Goal: Task Accomplishment & Management: Manage account settings

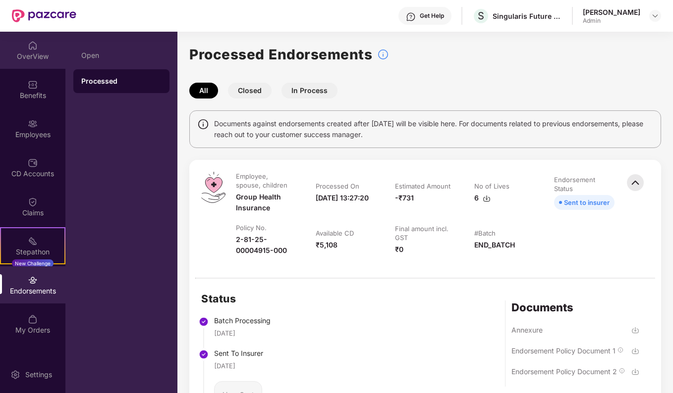
click at [34, 66] on div "OverView" at bounding box center [32, 50] width 65 height 37
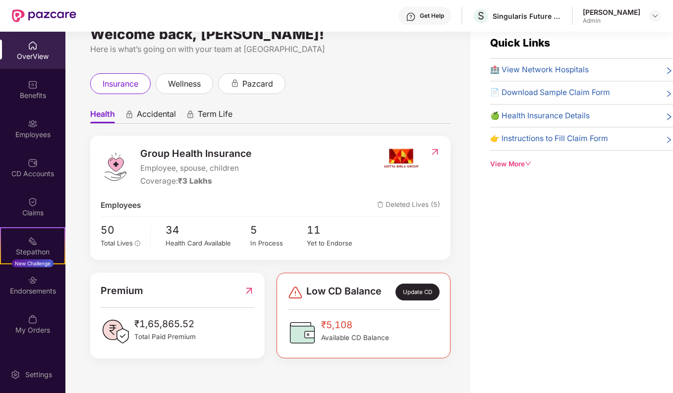
scroll to position [32, 0]
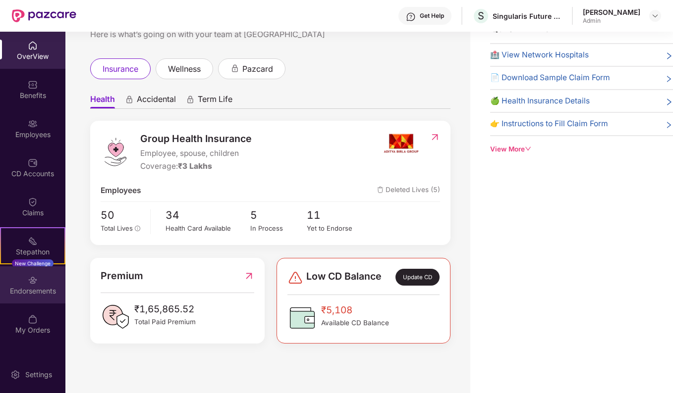
click at [34, 286] on div "Endorsements" at bounding box center [32, 291] width 65 height 10
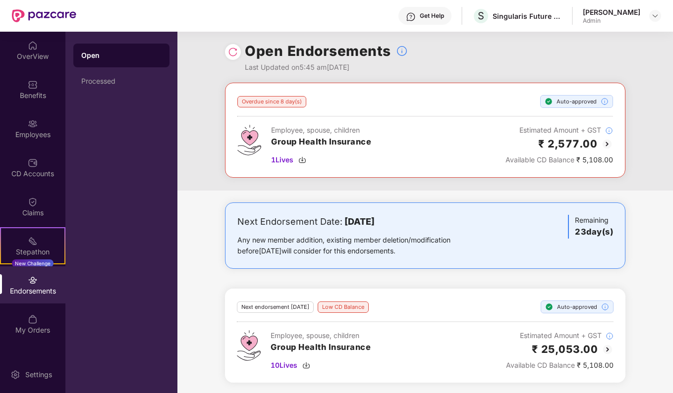
scroll to position [4, 0]
click at [608, 144] on img at bounding box center [607, 144] width 12 height 12
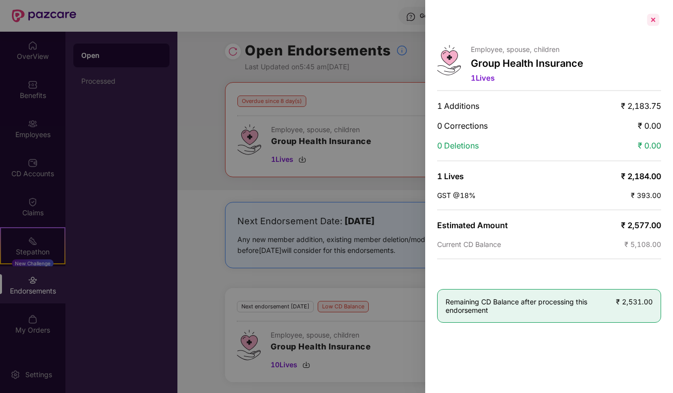
click at [651, 20] on div at bounding box center [653, 20] width 16 height 16
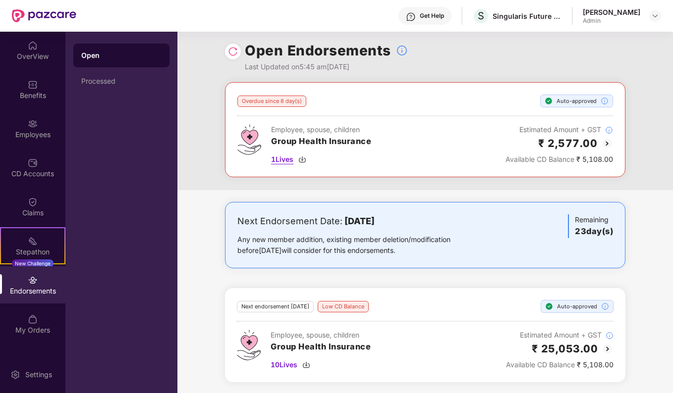
click at [282, 159] on span "1 Lives" at bounding box center [282, 159] width 22 height 11
click at [31, 58] on div "OverView" at bounding box center [32, 57] width 65 height 10
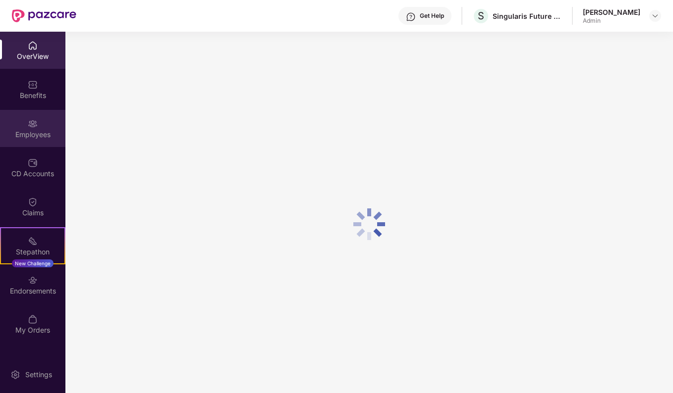
click at [33, 136] on div "Employees" at bounding box center [32, 135] width 65 height 10
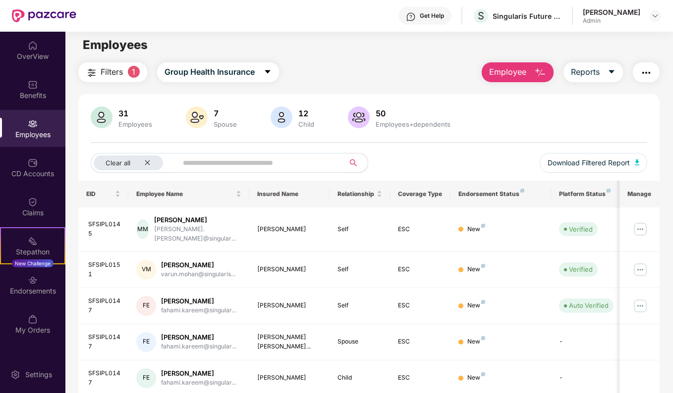
click at [219, 157] on input "text" at bounding box center [257, 163] width 148 height 15
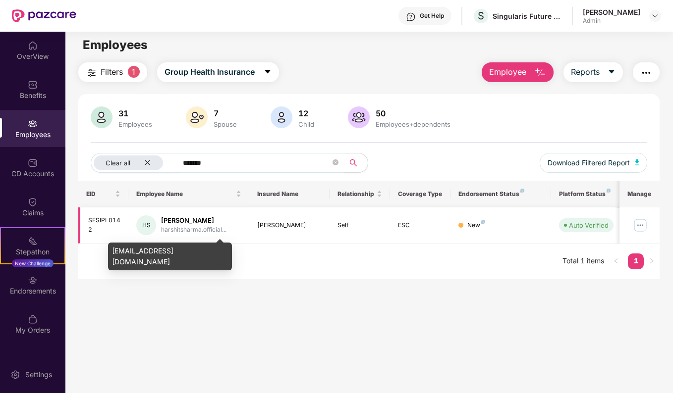
type input "*******"
click at [200, 231] on div "harshitsharma.official..." at bounding box center [193, 229] width 65 height 9
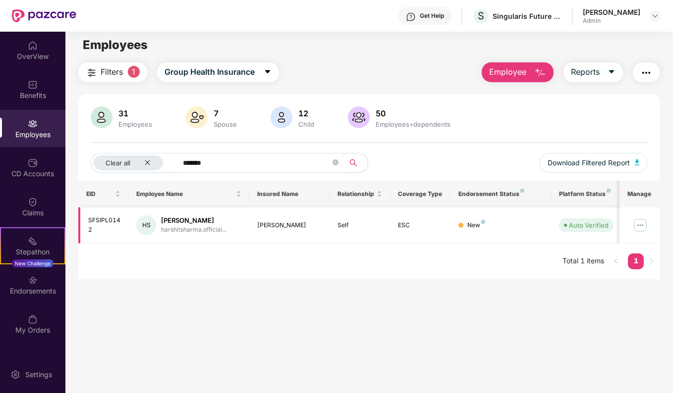
click at [643, 227] on img at bounding box center [640, 225] width 16 height 16
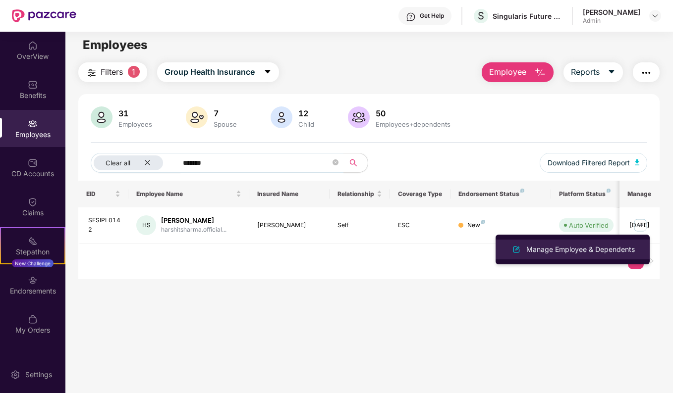
click at [565, 249] on div "Manage Employee & Dependents" at bounding box center [580, 249] width 112 height 11
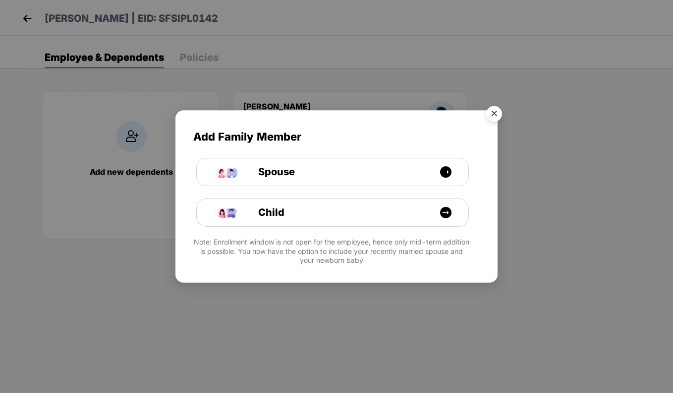
click at [496, 110] on img "Close" at bounding box center [494, 116] width 28 height 28
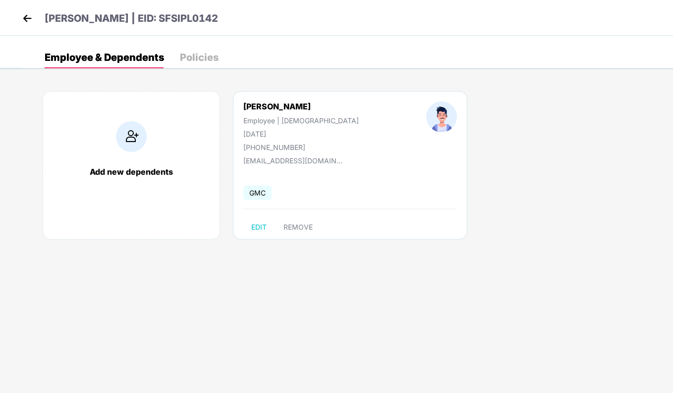
click at [28, 17] on img at bounding box center [27, 18] width 15 height 15
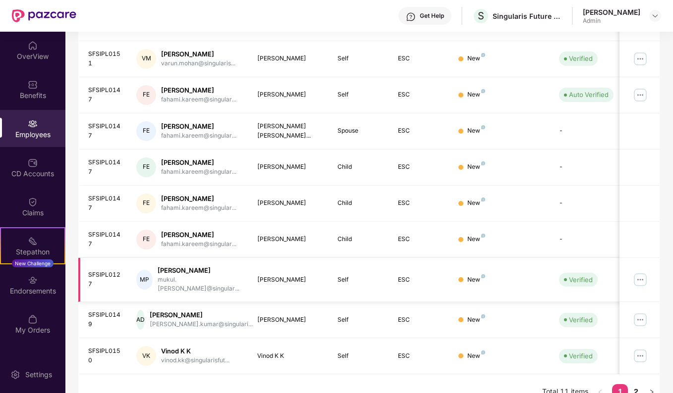
scroll to position [215, 0]
click at [645, 87] on img at bounding box center [640, 95] width 16 height 16
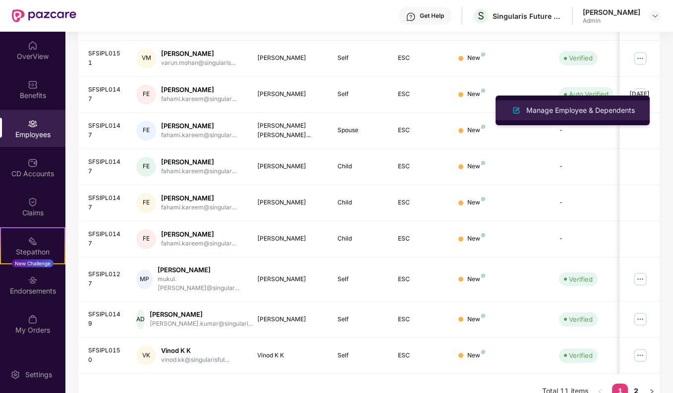
click at [551, 116] on div "Manage Employee & Dependents" at bounding box center [572, 111] width 128 height 12
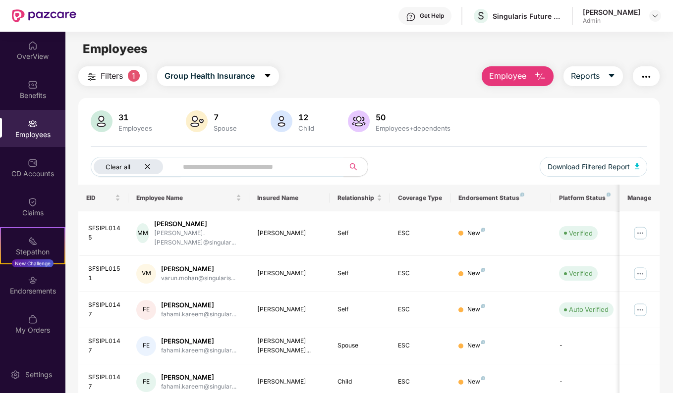
click at [153, 163] on div "Clear all" at bounding box center [128, 167] width 69 height 15
drag, startPoint x: 570, startPoint y: 8, endPoint x: 634, endPoint y: 24, distance: 65.8
click at [634, 24] on div "Get Help S Singularis Future Serv India Private Limited Abdul Nizar Mannuthoduv…" at bounding box center [368, 16] width 585 height 32
drag, startPoint x: 634, startPoint y: 24, endPoint x: 599, endPoint y: 48, distance: 42.0
click at [599, 46] on div "Employees" at bounding box center [368, 49] width 607 height 19
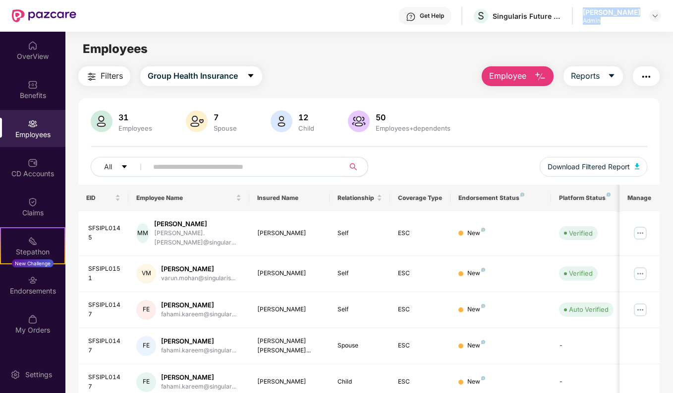
drag, startPoint x: 572, startPoint y: 12, endPoint x: 604, endPoint y: 27, distance: 35.7
click at [604, 27] on div "Get Help S Singularis Future Serv India Private Limited Abdul Nizar Mannuthoduv…" at bounding box center [368, 16] width 585 height 32
drag, startPoint x: 604, startPoint y: 27, endPoint x: 598, endPoint y: 33, distance: 8.8
click at [598, 33] on main "Employees Filters Group Health Insurance Employee Reports 31 Employees 7 Spouse…" at bounding box center [368, 228] width 607 height 393
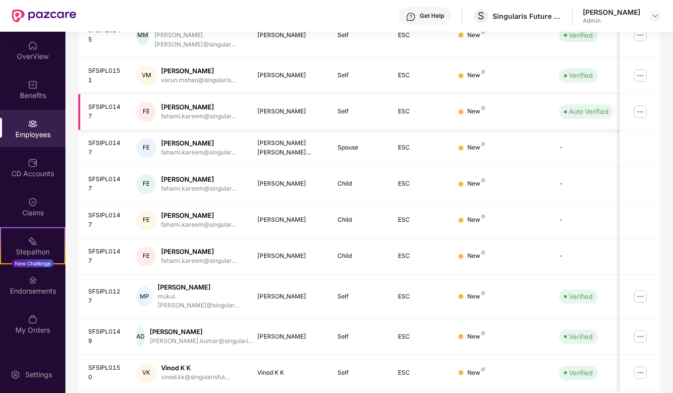
click at [637, 104] on img at bounding box center [640, 112] width 16 height 16
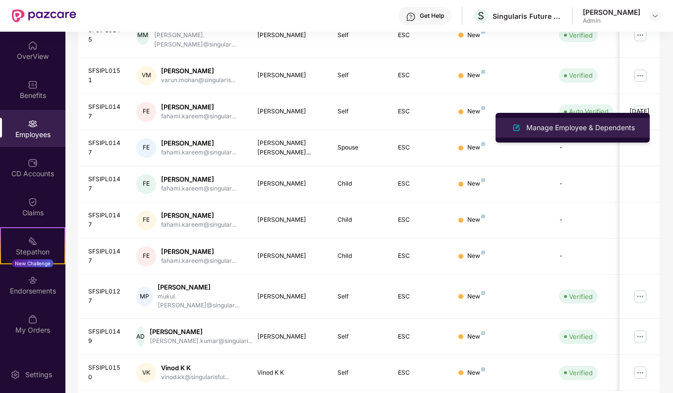
click at [585, 135] on li "Manage Employee & Dependents" at bounding box center [572, 128] width 154 height 20
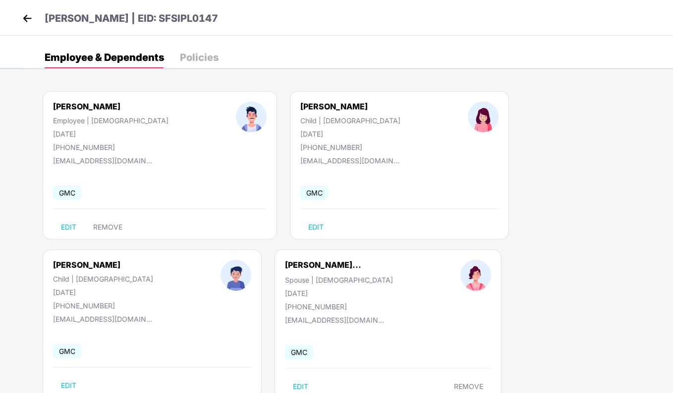
drag, startPoint x: 243, startPoint y: 131, endPoint x: 310, endPoint y: 137, distance: 67.2
click at [310, 137] on div "Ishaal Fahami Child | Female 14 July 2025 +917907299424" at bounding box center [350, 127] width 167 height 50
click at [187, 260] on div "Imaad Fahami Child | Male 14 July 2025 +917907299424" at bounding box center [102, 285] width 167 height 50
click at [24, 19] on img at bounding box center [27, 18] width 15 height 15
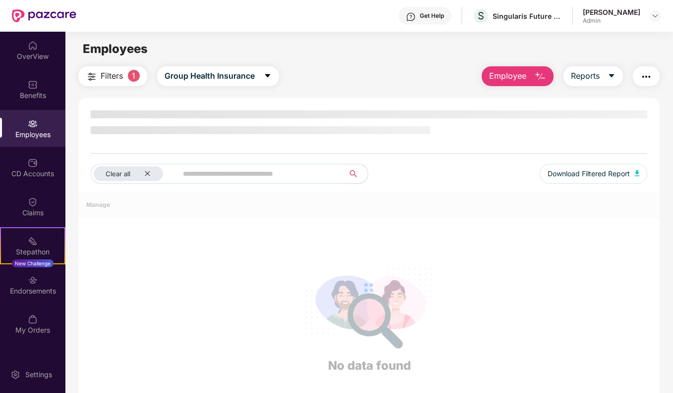
click at [31, 53] on div "OverView" at bounding box center [32, 57] width 65 height 10
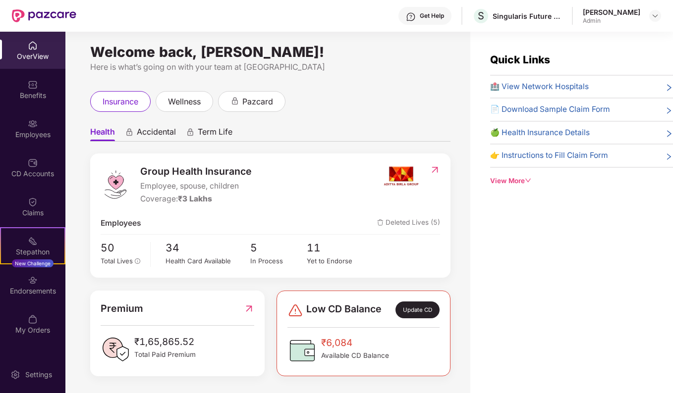
scroll to position [4, 0]
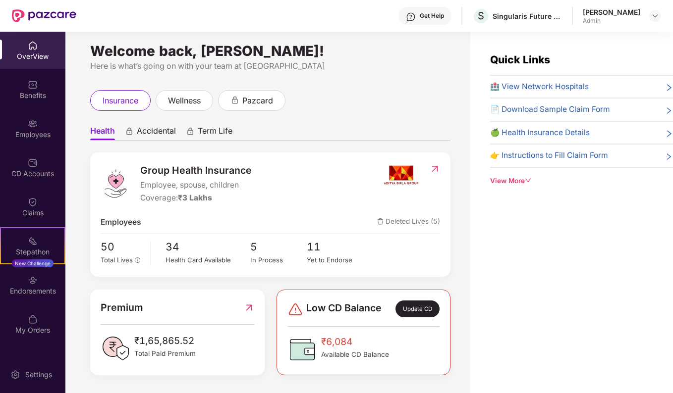
click at [409, 310] on div "Update CD" at bounding box center [417, 309] width 44 height 17
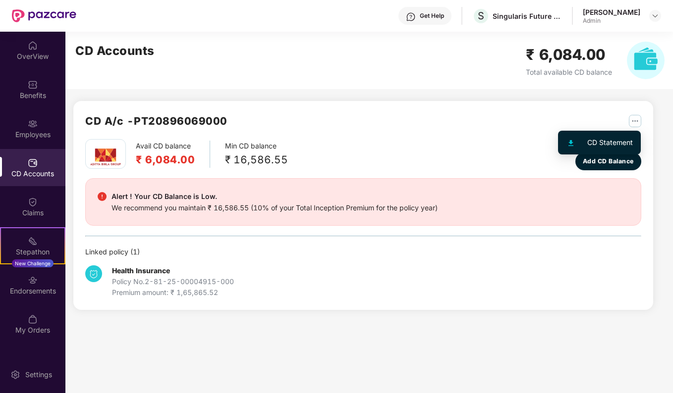
click at [620, 139] on div "CD Statement" at bounding box center [610, 142] width 46 height 11
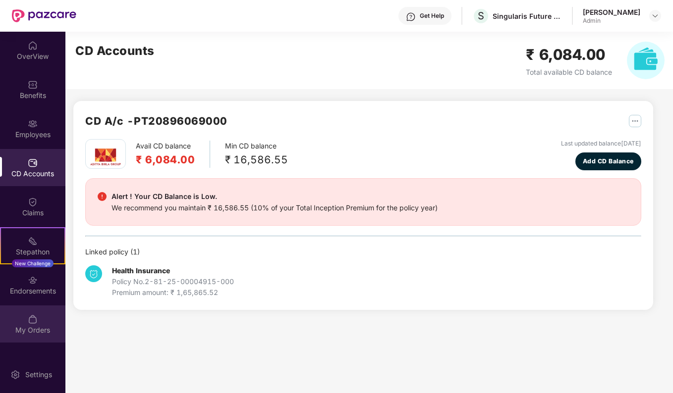
click at [29, 331] on div "My Orders" at bounding box center [32, 330] width 65 height 10
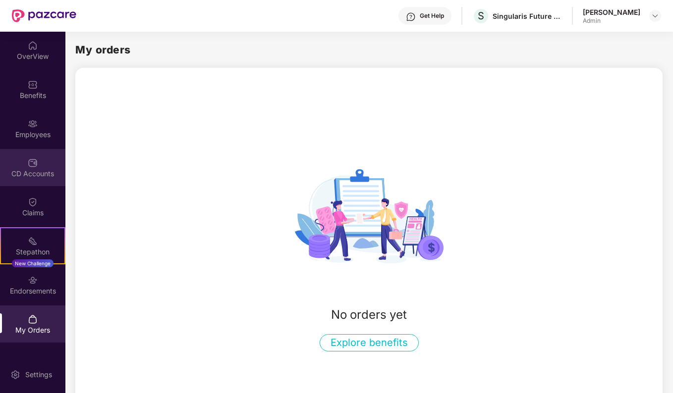
click at [33, 176] on div "CD Accounts" at bounding box center [32, 174] width 65 height 10
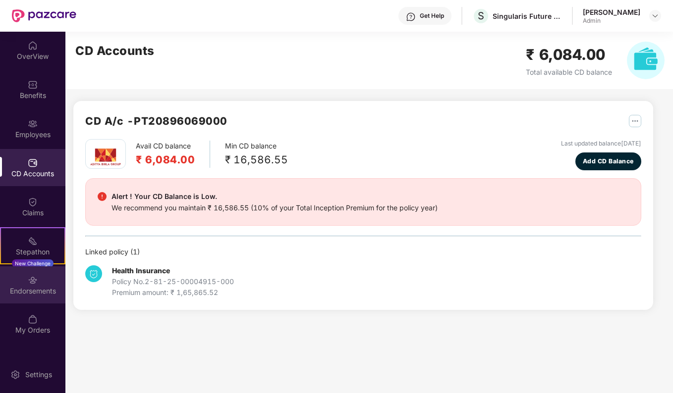
click at [30, 291] on div "Endorsements" at bounding box center [32, 291] width 65 height 10
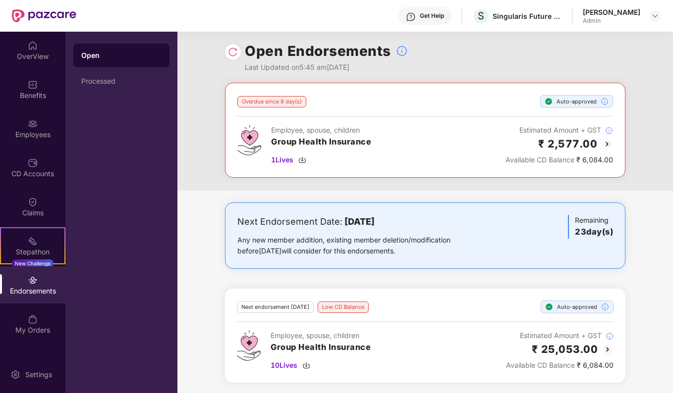
scroll to position [4, 0]
click at [96, 85] on div "Processed" at bounding box center [121, 81] width 80 height 8
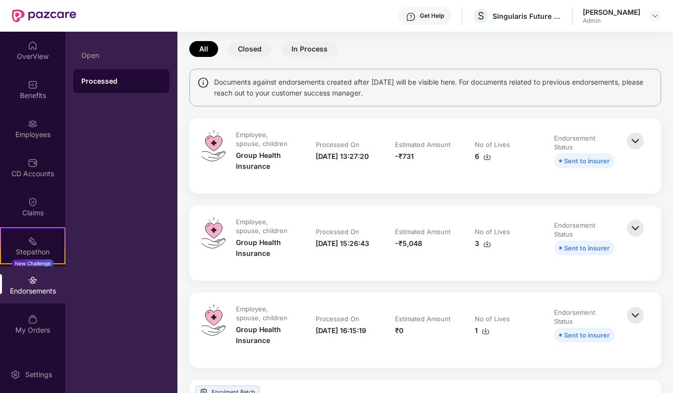
scroll to position [0, 0]
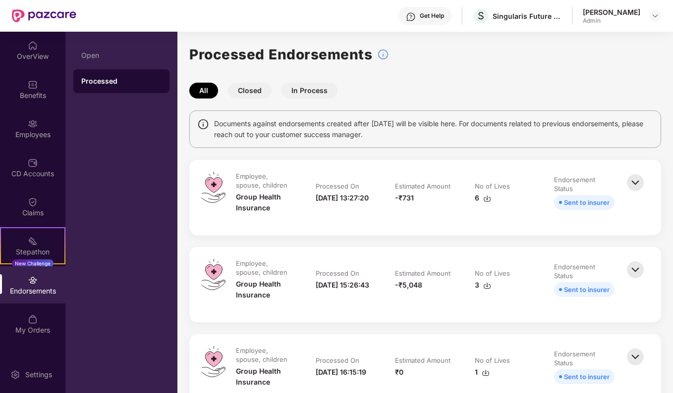
click at [240, 89] on button "Closed" at bounding box center [250, 91] width 44 height 16
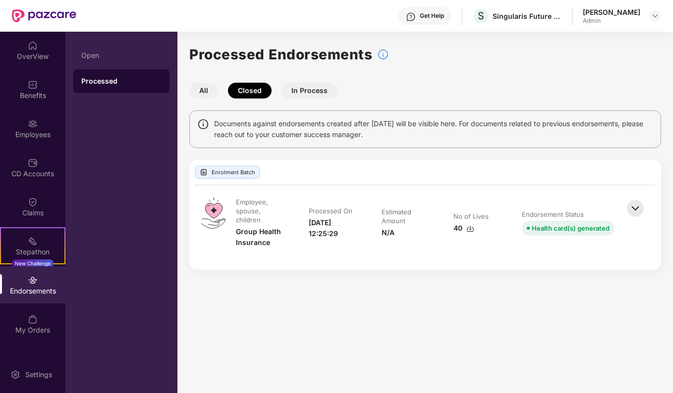
click at [305, 91] on button "In Process" at bounding box center [309, 91] width 56 height 16
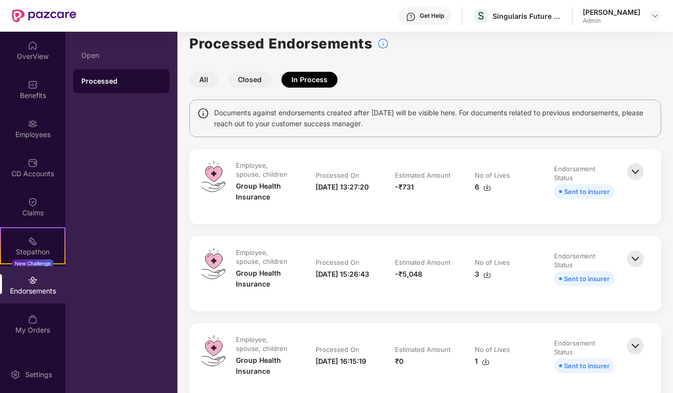
scroll to position [28, 0]
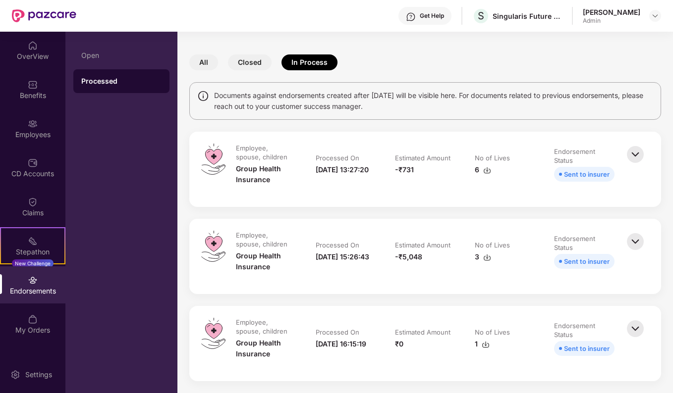
click at [633, 155] on img at bounding box center [635, 155] width 22 height 22
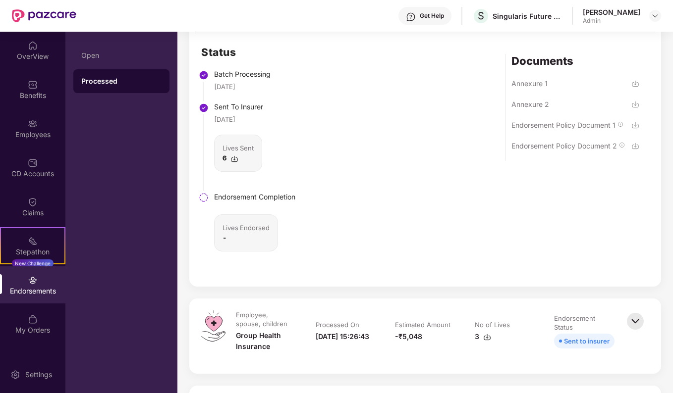
scroll to position [326, 0]
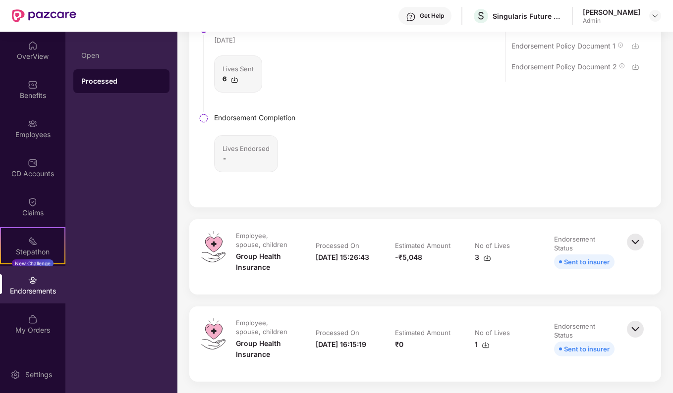
click at [631, 241] on img at bounding box center [635, 242] width 22 height 22
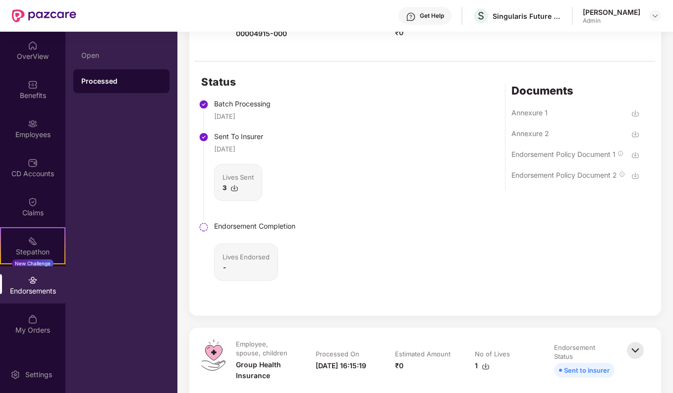
scroll to position [624, 0]
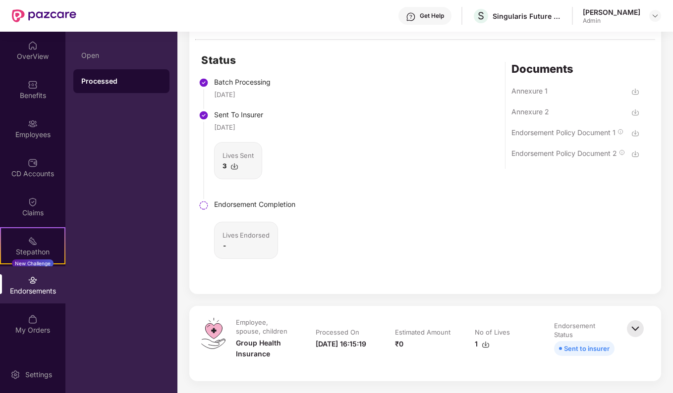
click at [629, 327] on img at bounding box center [635, 329] width 22 height 22
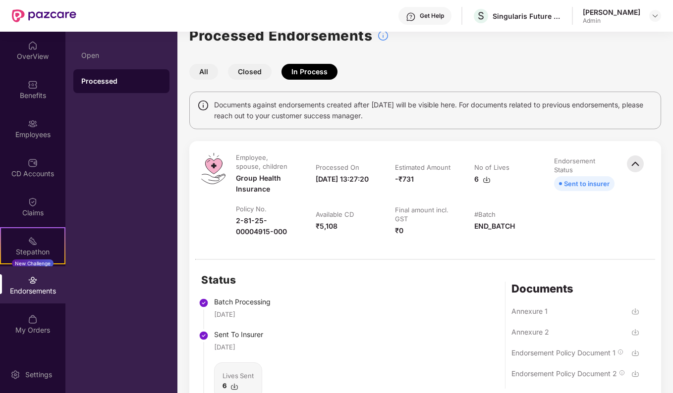
scroll to position [0, 0]
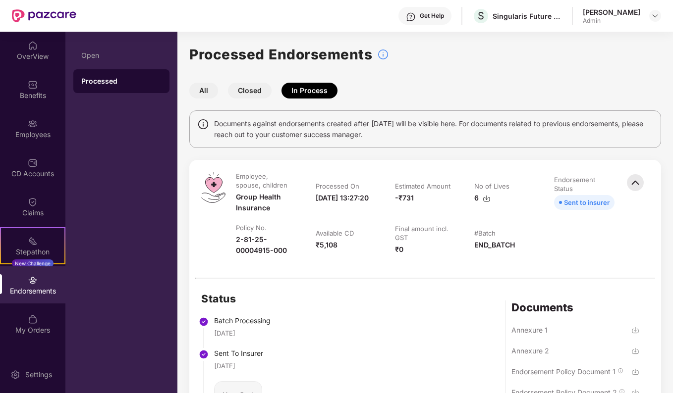
click at [247, 95] on button "Closed" at bounding box center [250, 91] width 44 height 16
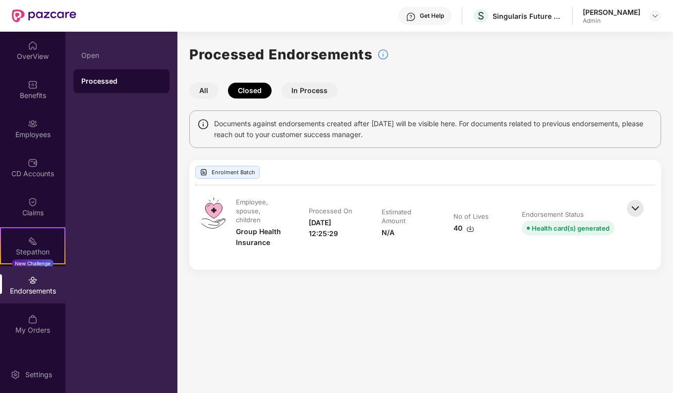
click at [636, 206] on img at bounding box center [635, 209] width 22 height 22
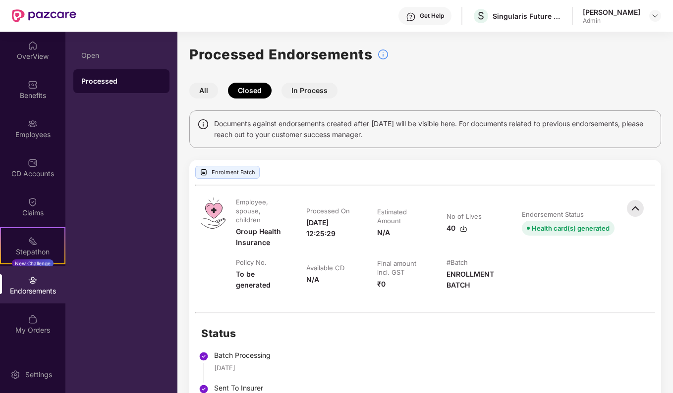
click at [198, 81] on div "Processed Endorsements All Closed In Process Documents against endorsements cre…" at bounding box center [425, 311] width 472 height 534
click at [201, 87] on button "All" at bounding box center [203, 91] width 29 height 16
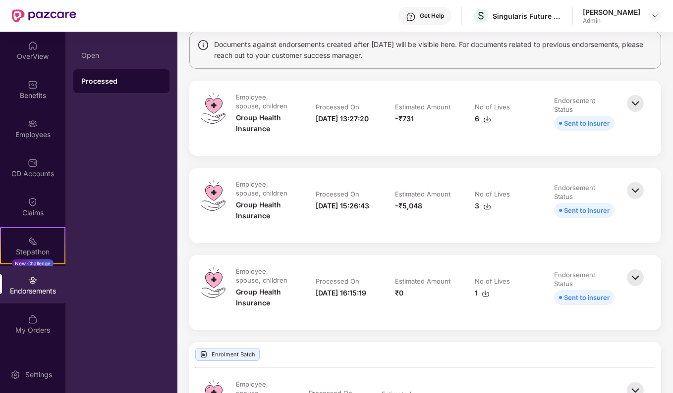
scroll to position [99, 0]
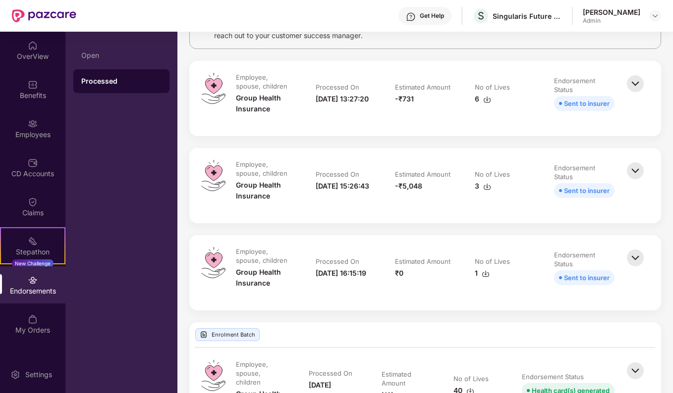
click at [636, 85] on img at bounding box center [635, 84] width 22 height 22
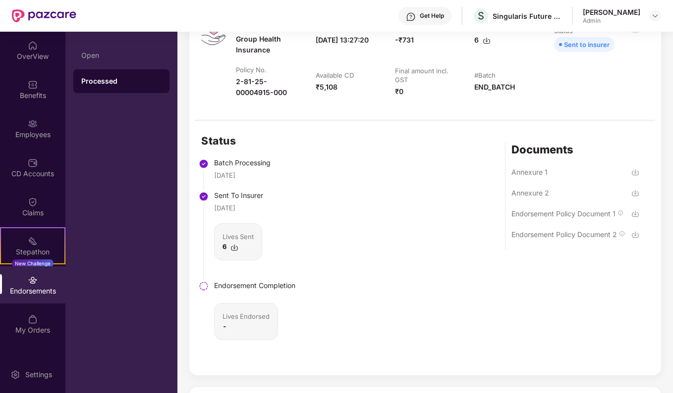
scroll to position [198, 0]
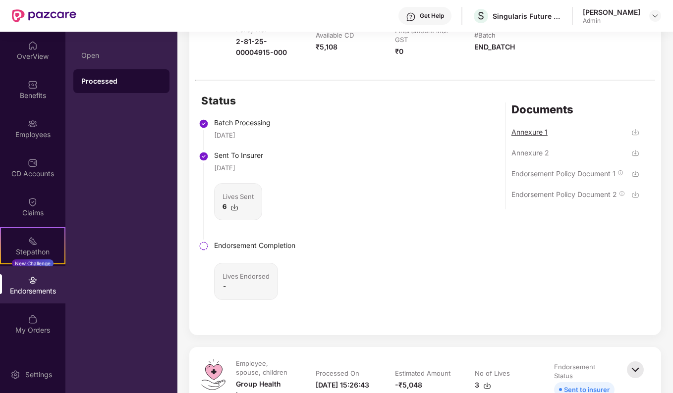
click at [531, 131] on div "Annexure 1" at bounding box center [529, 131] width 36 height 9
click at [569, 175] on div "Endorsement Policy Document 1" at bounding box center [563, 173] width 104 height 9
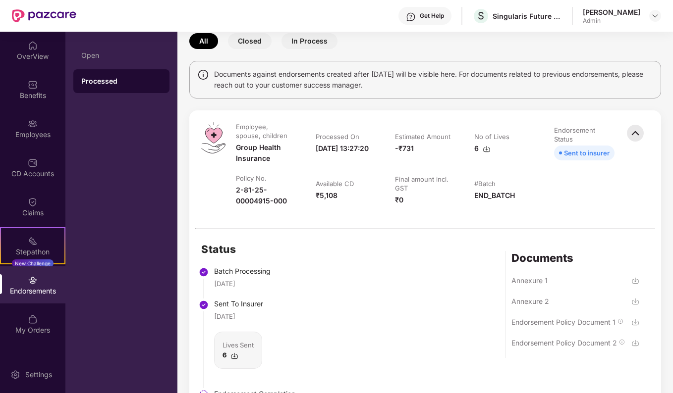
scroll to position [0, 0]
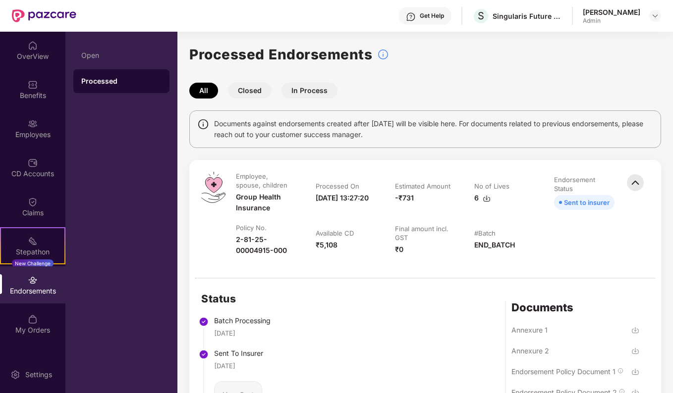
click at [255, 88] on button "Closed" at bounding box center [250, 91] width 44 height 16
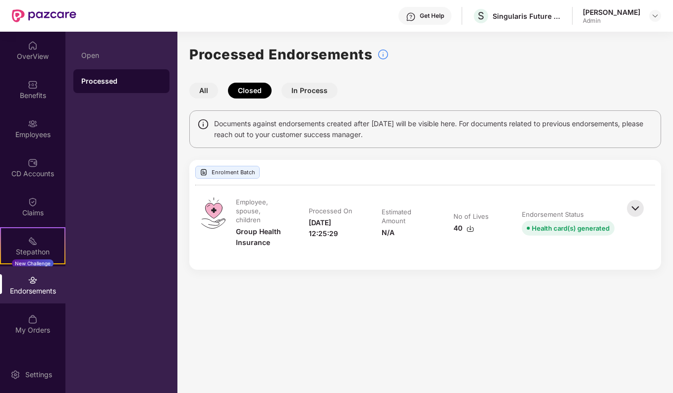
click at [202, 93] on button "All" at bounding box center [203, 91] width 29 height 16
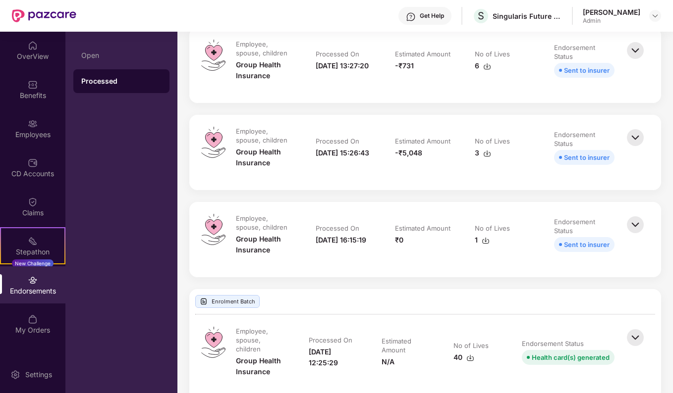
scroll to position [141, 0]
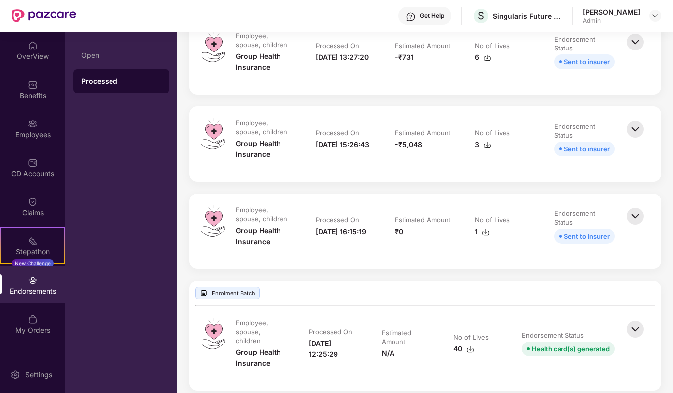
click at [631, 218] on img at bounding box center [635, 217] width 22 height 22
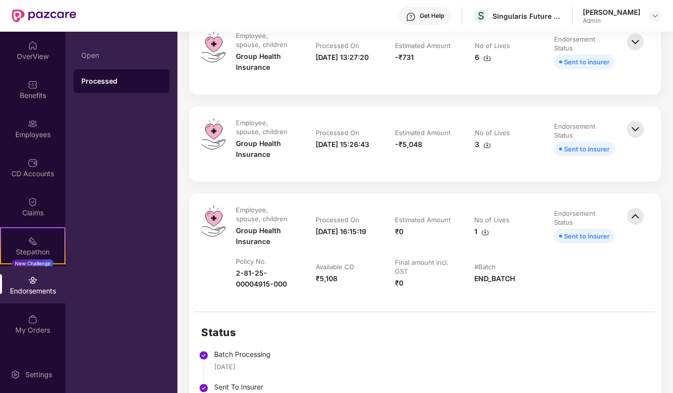
click at [632, 129] on img at bounding box center [635, 129] width 22 height 22
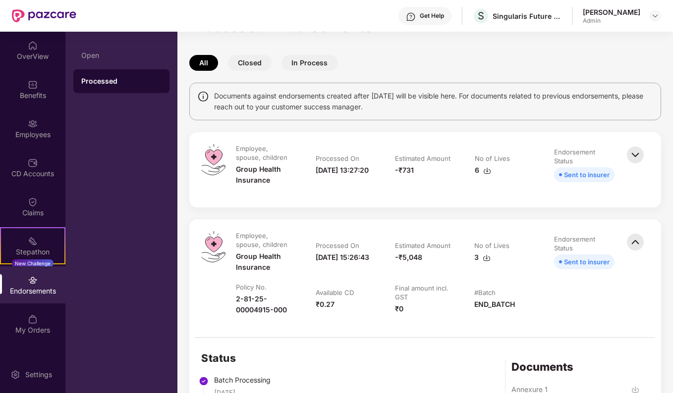
scroll to position [0, 0]
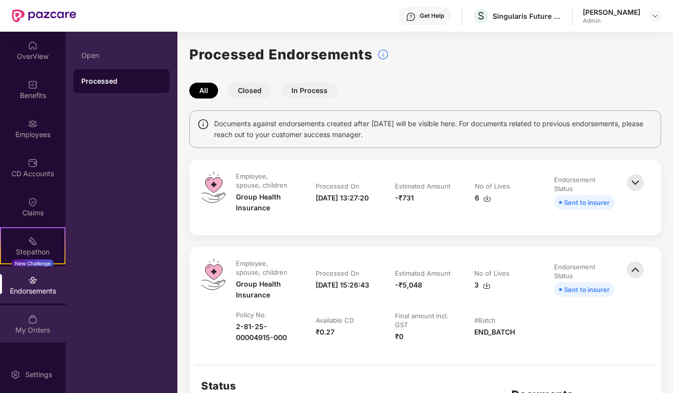
click at [26, 317] on div "My Orders" at bounding box center [32, 324] width 65 height 37
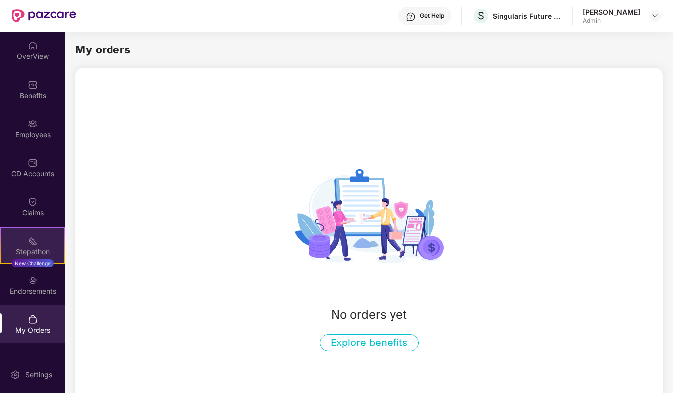
click at [41, 252] on div "Stepathon" at bounding box center [32, 252] width 63 height 10
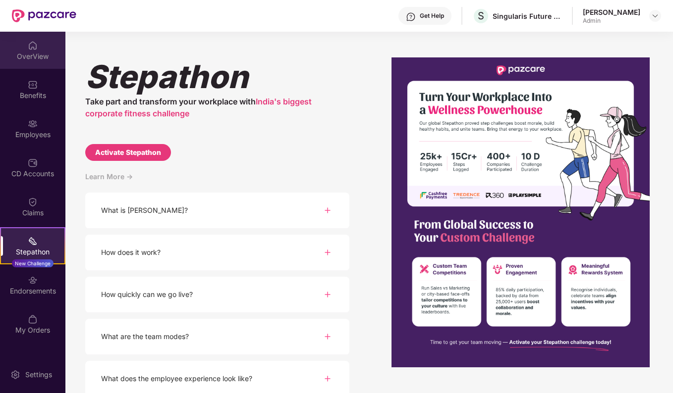
click at [34, 52] on div "OverView" at bounding box center [32, 57] width 65 height 10
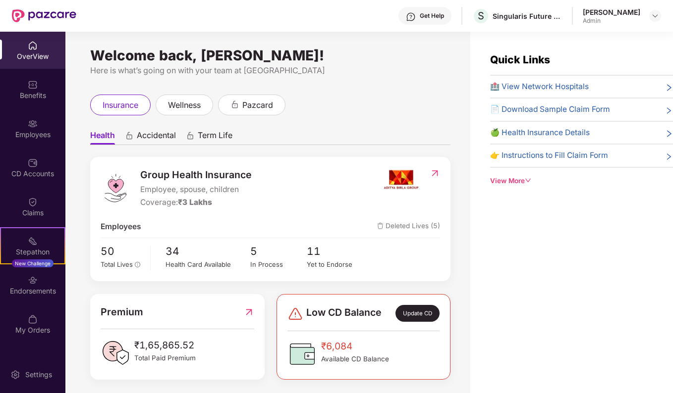
scroll to position [4, 0]
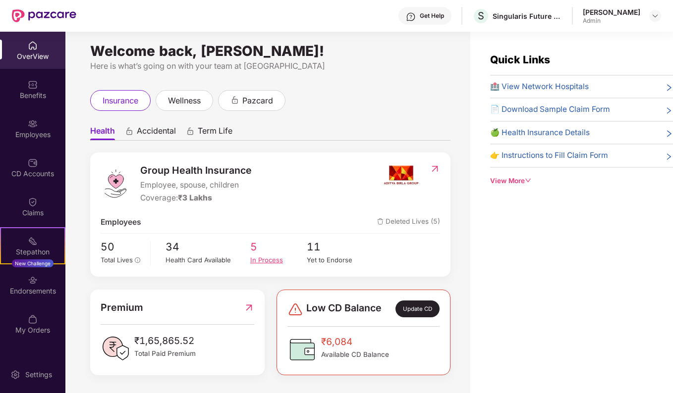
click at [263, 259] on div "In Process" at bounding box center [278, 260] width 56 height 10
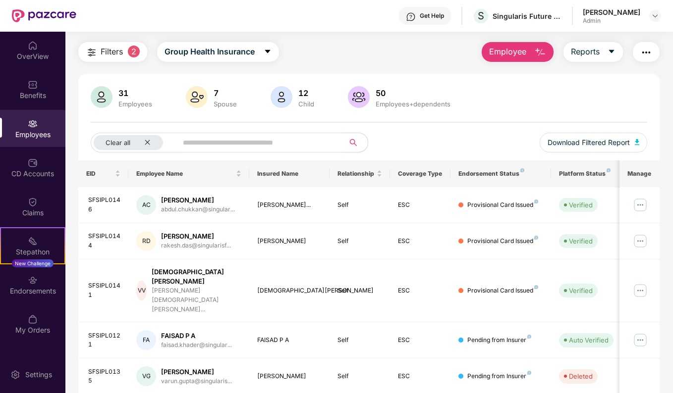
scroll to position [0, 0]
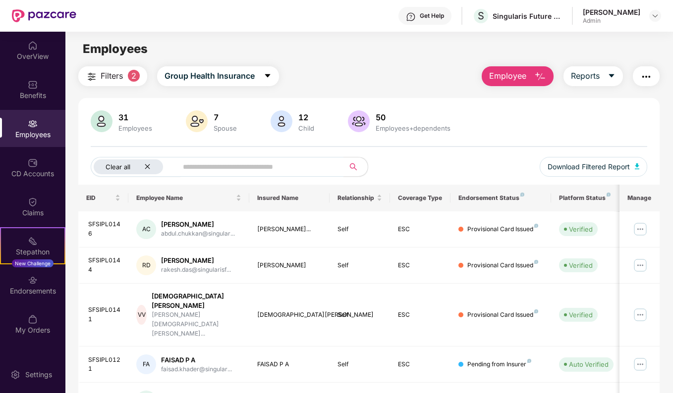
click at [147, 167] on icon "close" at bounding box center [147, 166] width 6 height 6
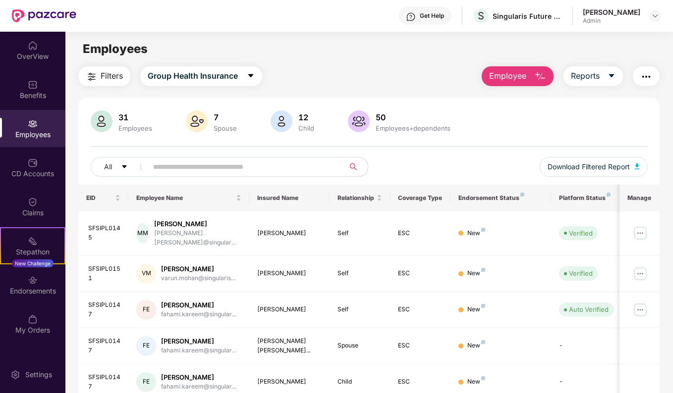
click at [583, 200] on div "Platform Status" at bounding box center [586, 198] width 54 height 8
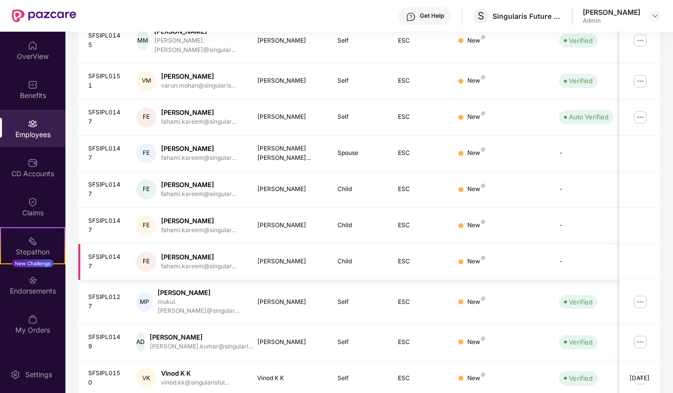
scroll to position [215, 0]
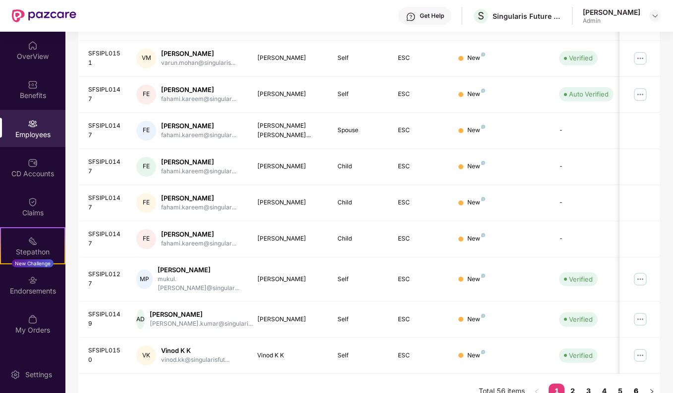
click at [637, 384] on link "6" at bounding box center [636, 391] width 16 height 15
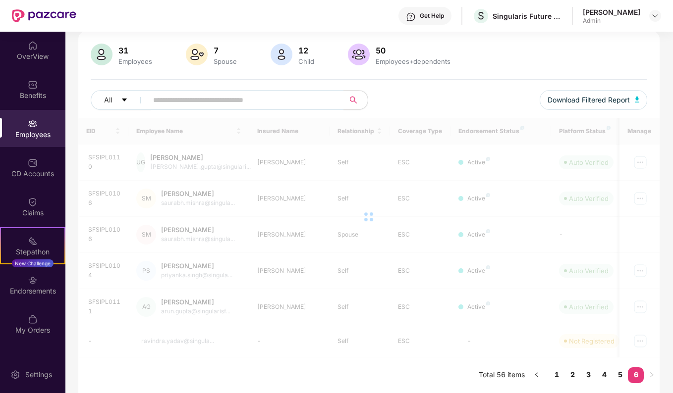
scroll to position [67, 0]
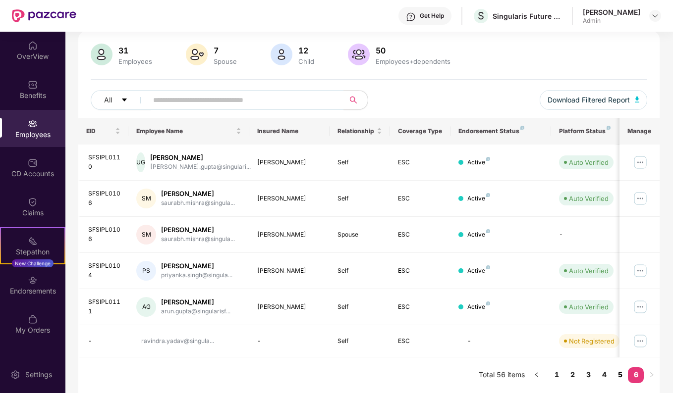
click at [620, 374] on link "5" at bounding box center [620, 375] width 16 height 15
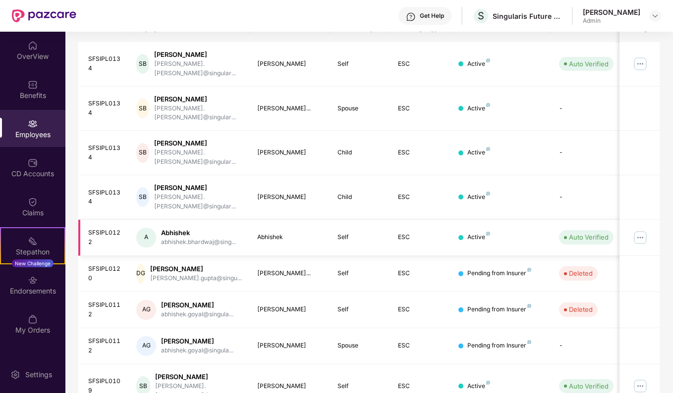
scroll to position [215, 0]
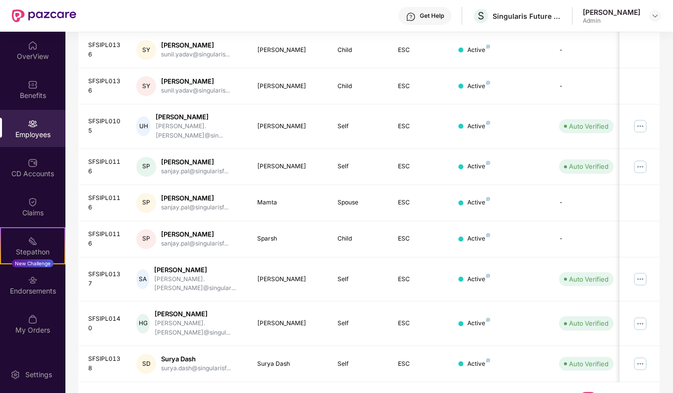
click at [577, 392] on link "2" at bounding box center [572, 399] width 16 height 15
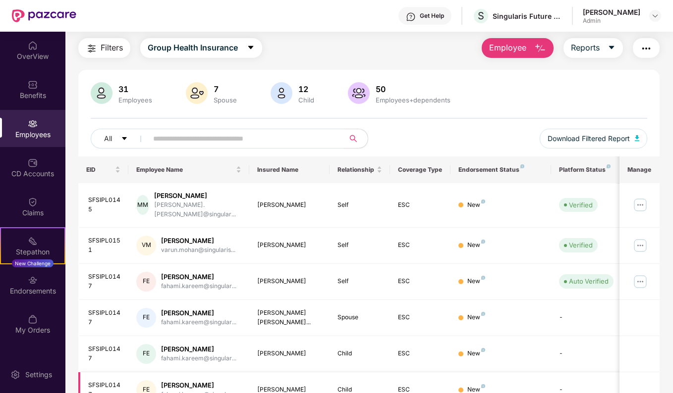
scroll to position [0, 0]
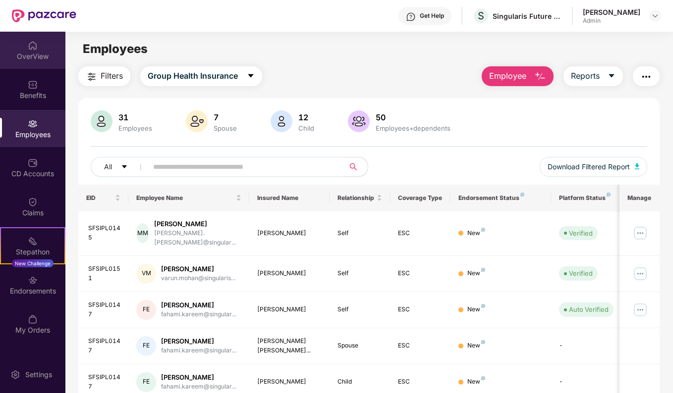
click at [25, 46] on div "OverView" at bounding box center [32, 50] width 65 height 37
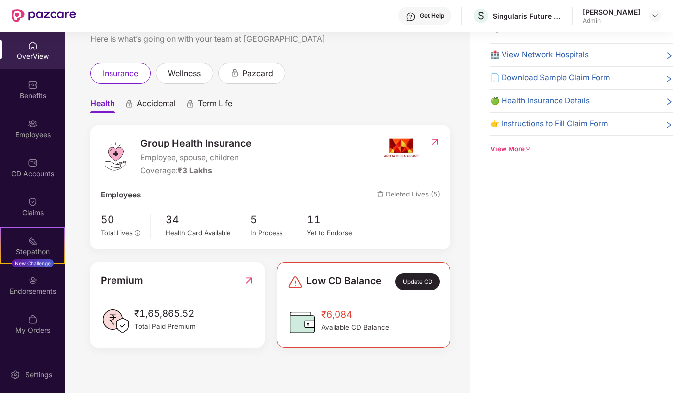
scroll to position [4, 0]
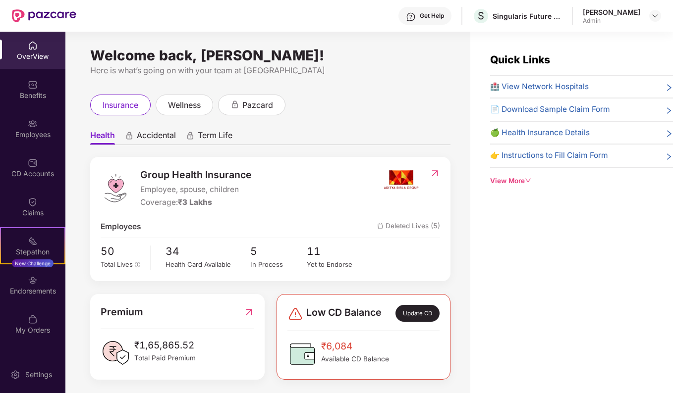
click at [411, 226] on span "Deleted Lives (5)" at bounding box center [408, 227] width 63 height 12
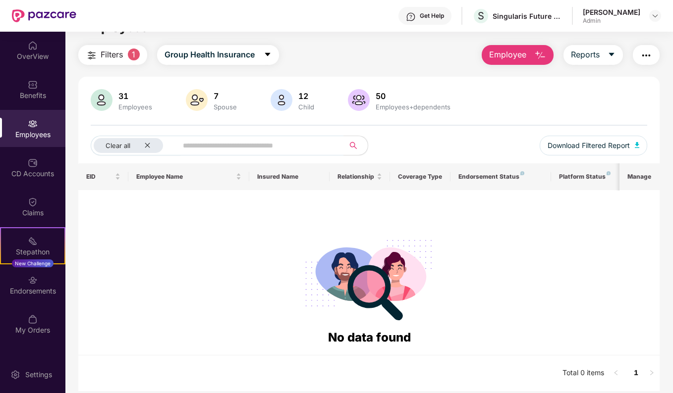
scroll to position [32, 0]
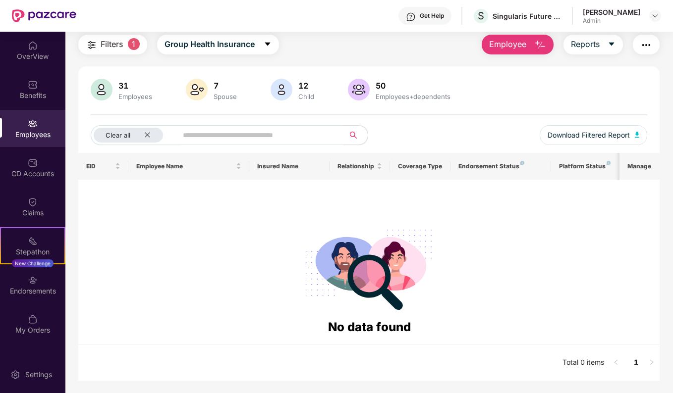
click at [115, 48] on span "Filters" at bounding box center [112, 44] width 22 height 12
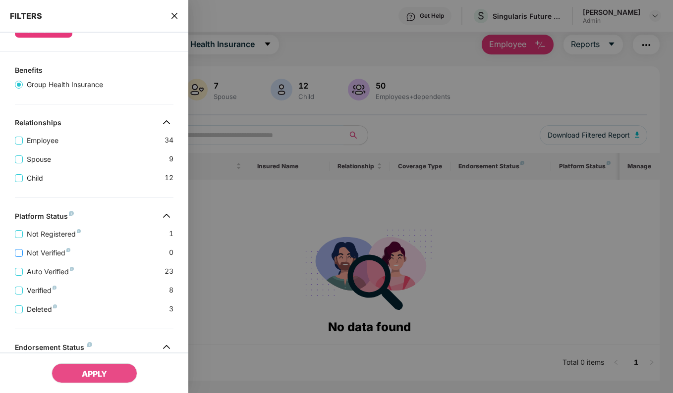
scroll to position [99, 0]
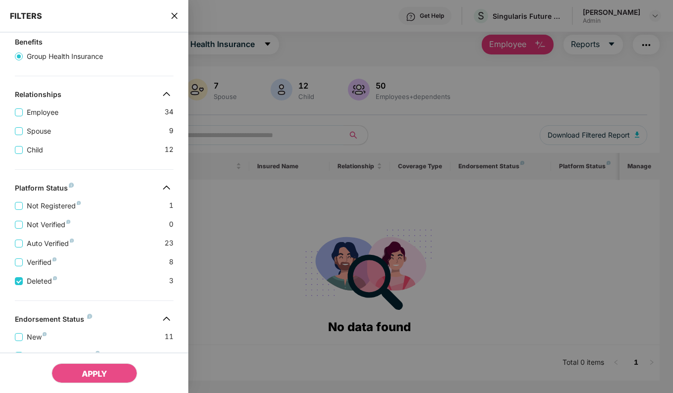
click at [112, 383] on div "APPLY" at bounding box center [94, 373] width 188 height 41
click at [112, 375] on button "APPLY" at bounding box center [95, 374] width 86 height 20
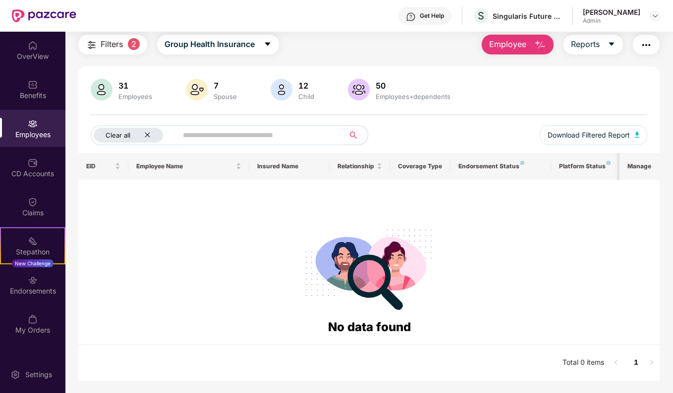
click at [147, 134] on icon "close" at bounding box center [147, 135] width 6 height 6
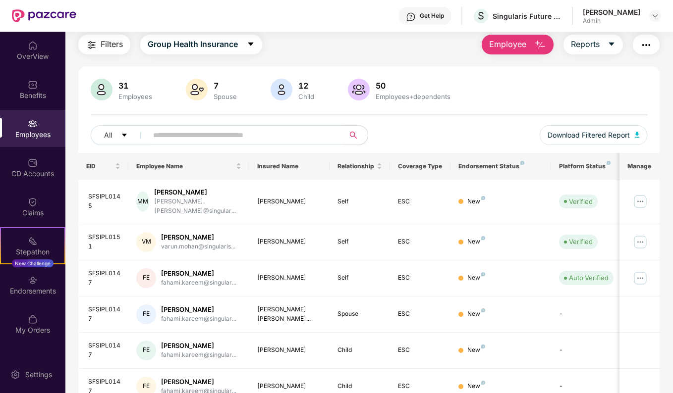
click at [110, 42] on span "Filters" at bounding box center [112, 44] width 22 height 12
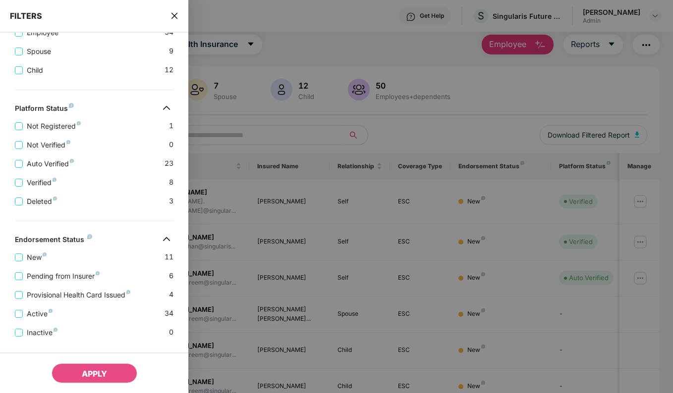
scroll to position [178, 0]
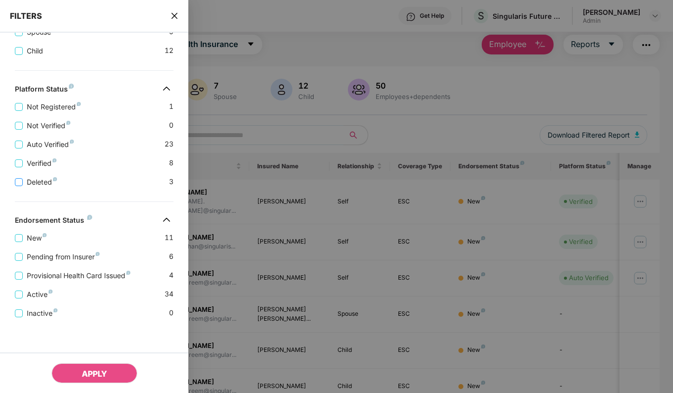
click at [38, 178] on span "Deleted" at bounding box center [42, 182] width 38 height 11
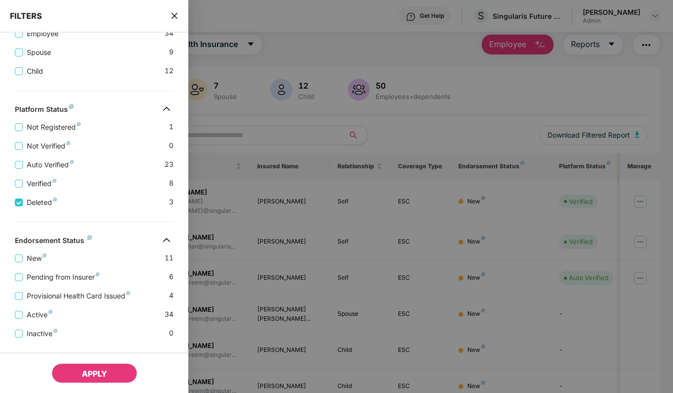
click at [100, 373] on span "APPLY" at bounding box center [94, 374] width 25 height 10
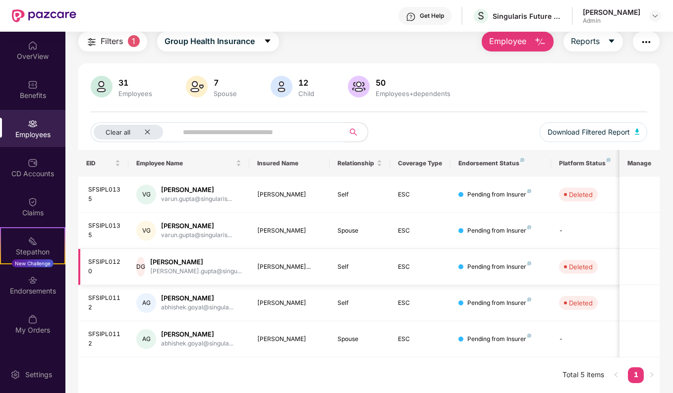
scroll to position [43, 0]
